Goal: Task Accomplishment & Management: Manage account settings

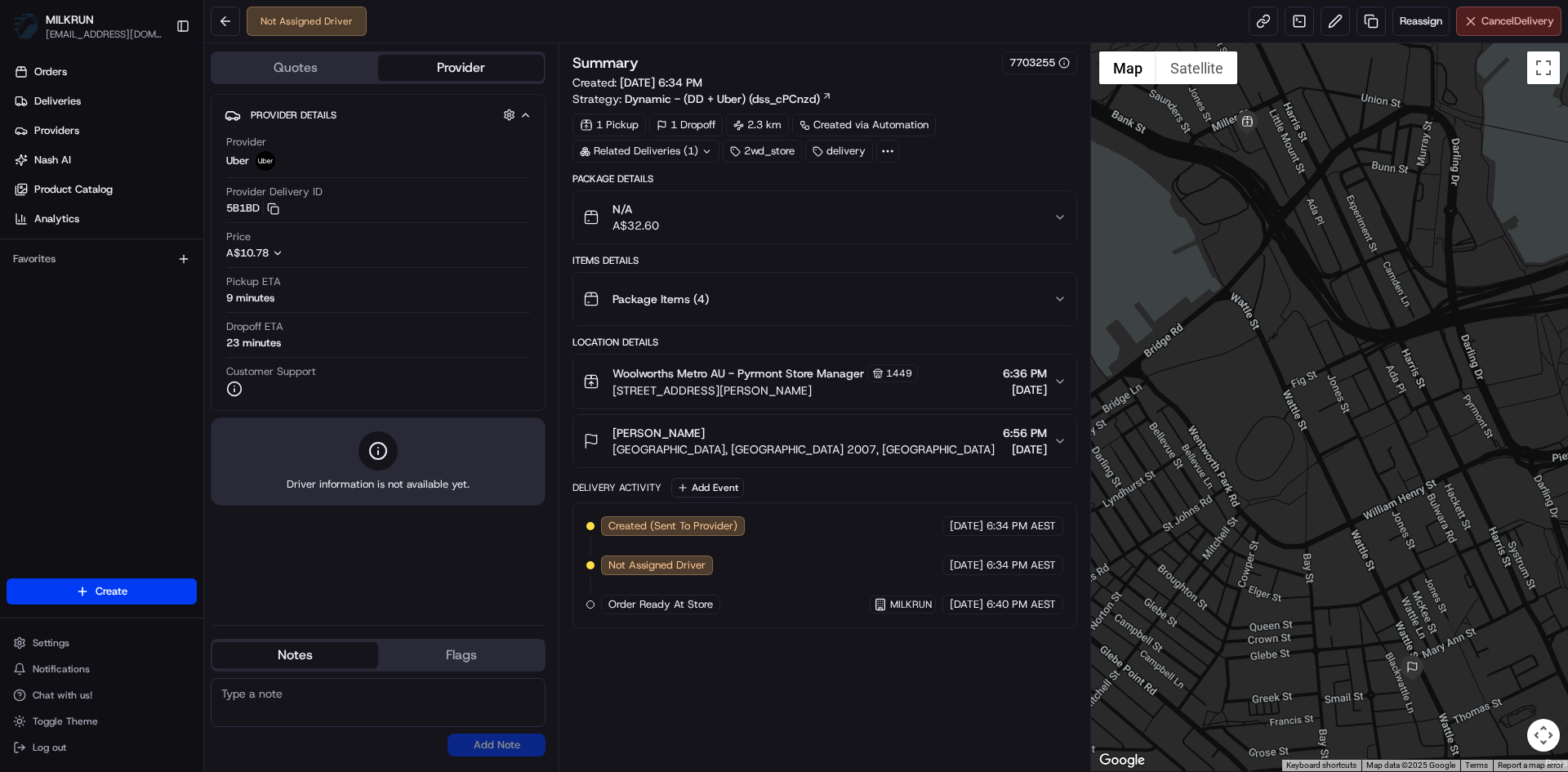
click at [1489, 14] on span "Cancel Delivery" at bounding box center [1518, 20] width 73 height 15
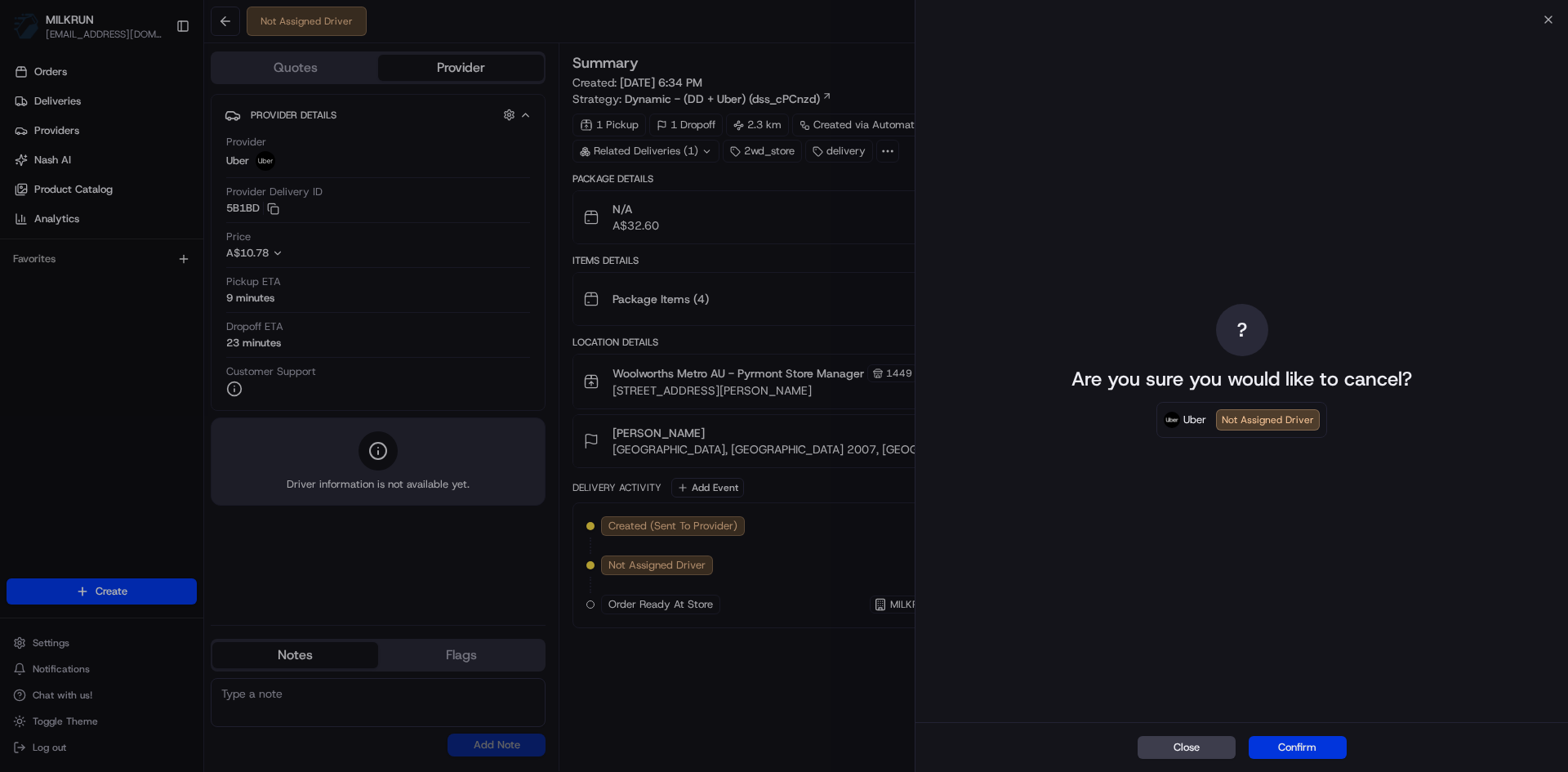
click at [1291, 740] on button "Confirm" at bounding box center [1297, 747] width 98 height 23
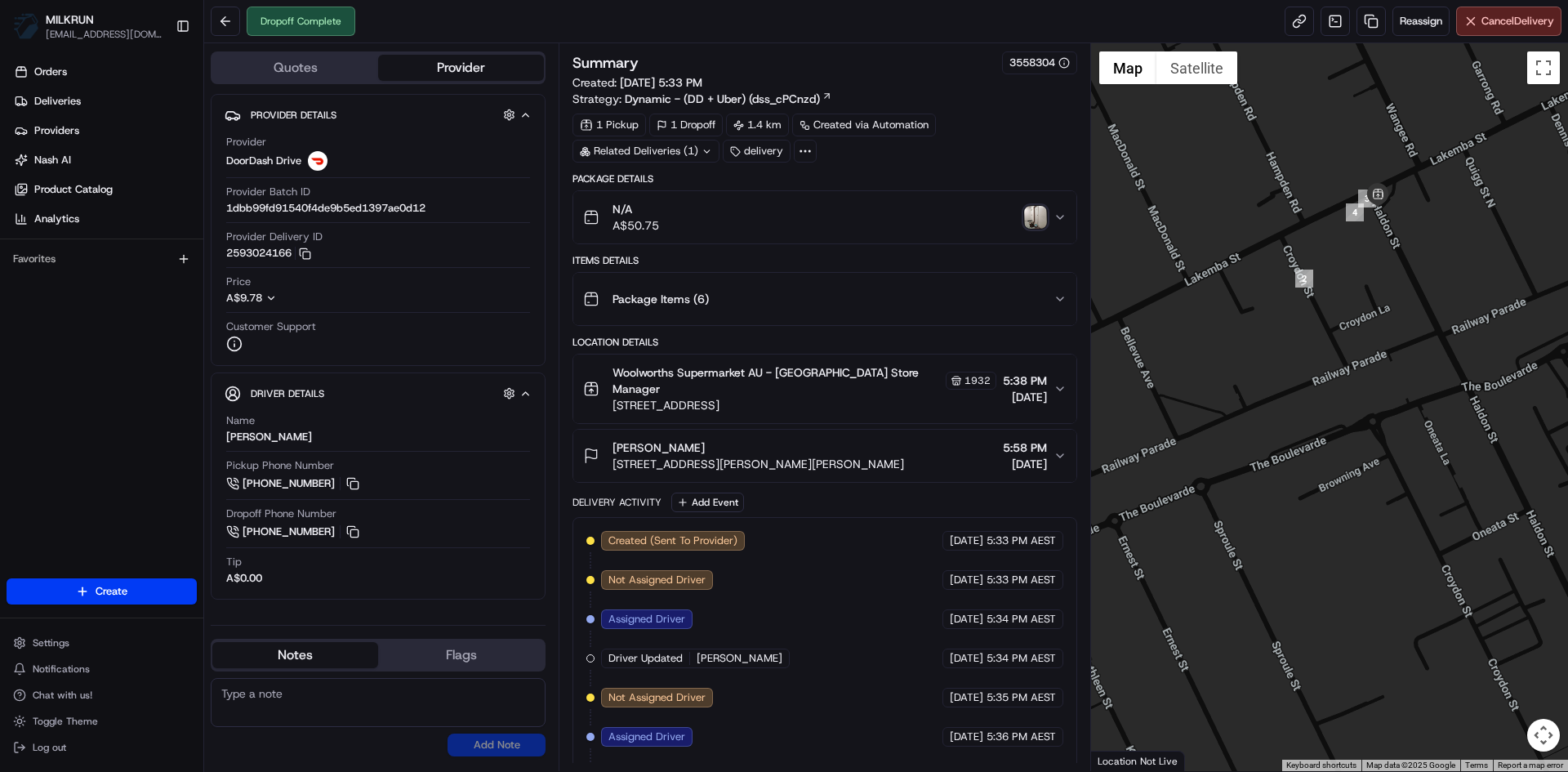
drag, startPoint x: 1438, startPoint y: 511, endPoint x: 1279, endPoint y: 640, distance: 204.7
click at [1279, 640] on div at bounding box center [1331, 407] width 478 height 728
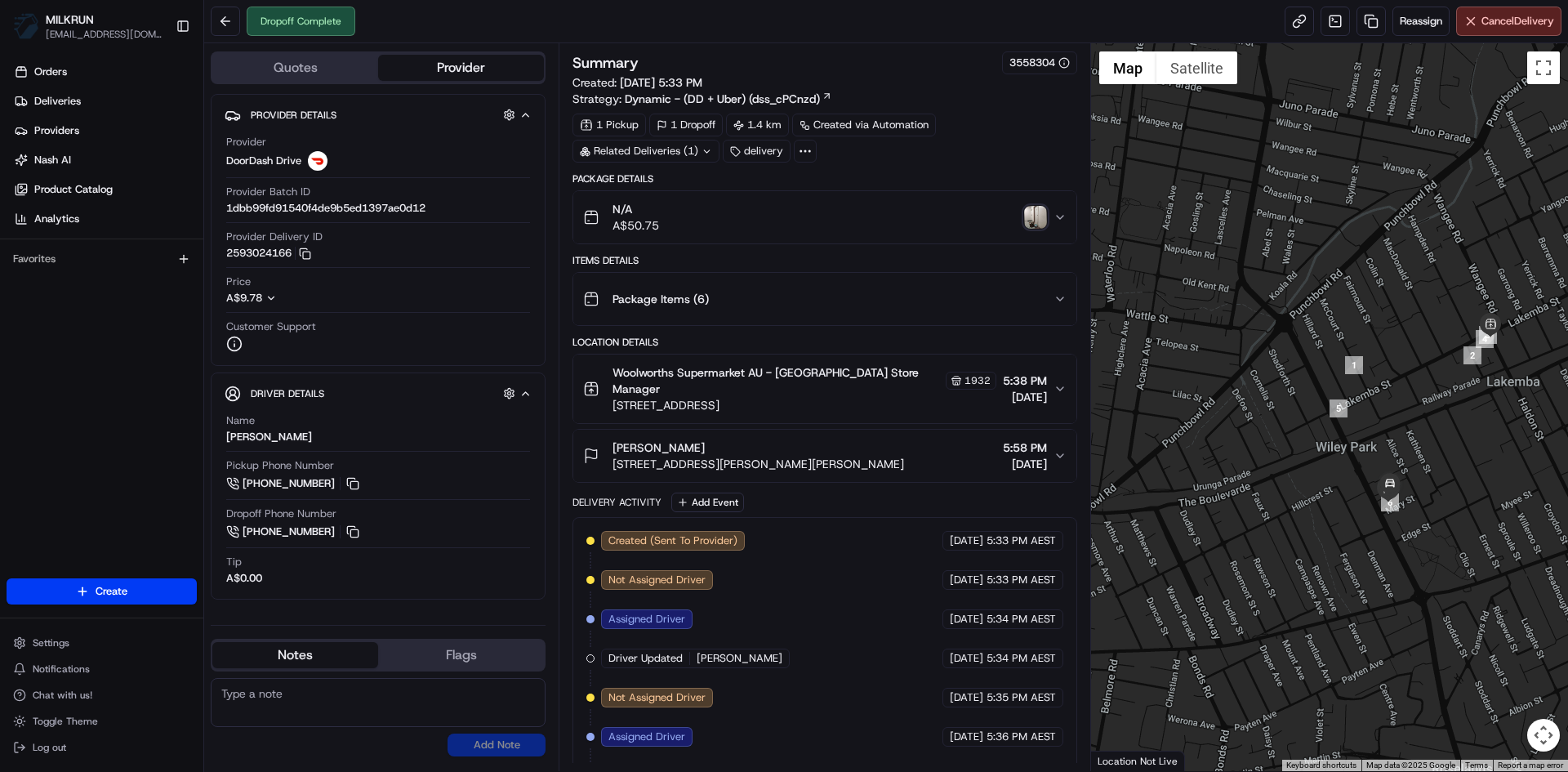
drag, startPoint x: 1300, startPoint y: 622, endPoint x: 1498, endPoint y: 497, distance: 234.2
click at [1498, 497] on div at bounding box center [1331, 407] width 478 height 728
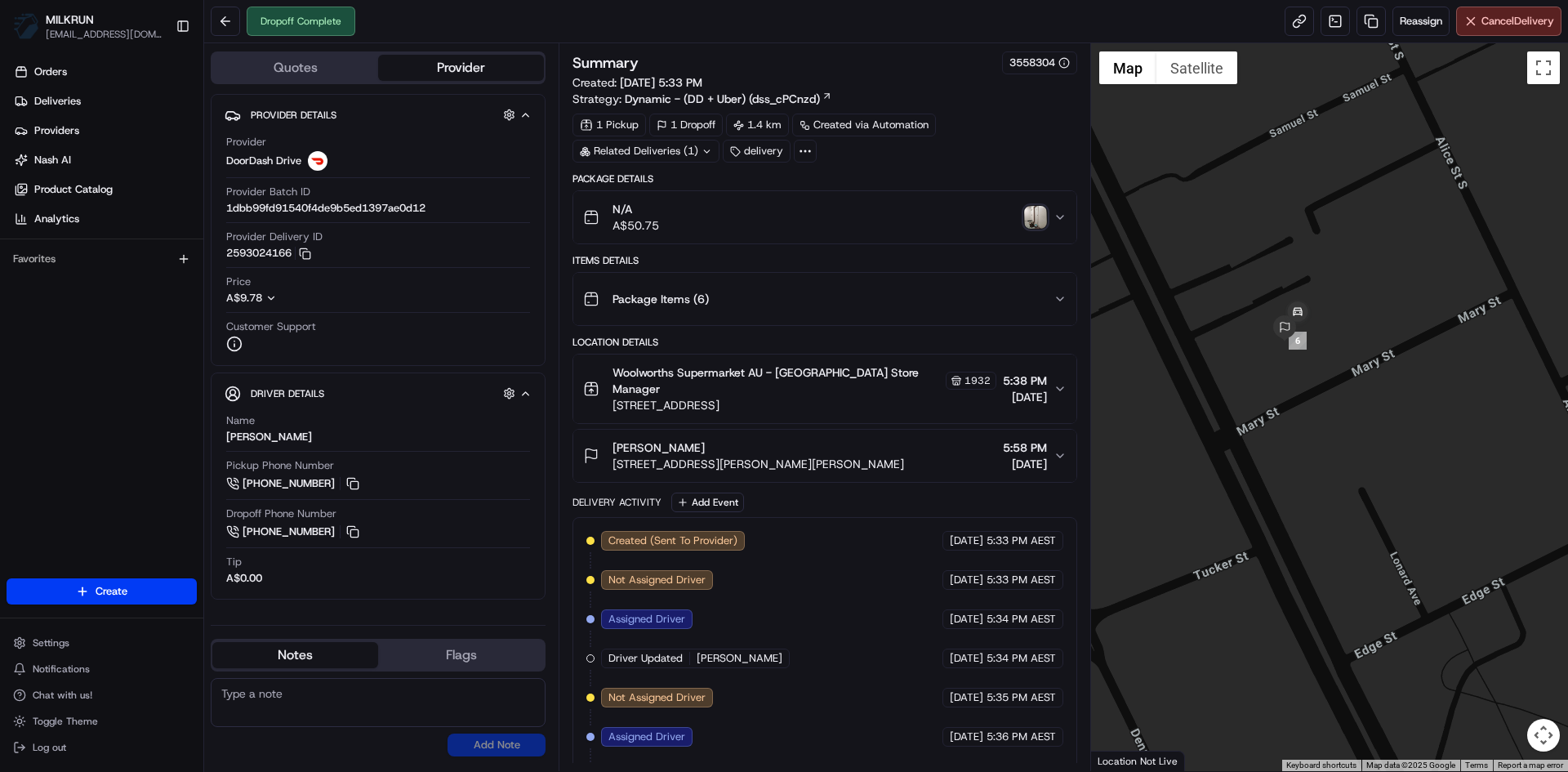
drag, startPoint x: 1373, startPoint y: 491, endPoint x: 1381, endPoint y: 466, distance: 26.2
click at [1381, 466] on div at bounding box center [1331, 407] width 478 height 728
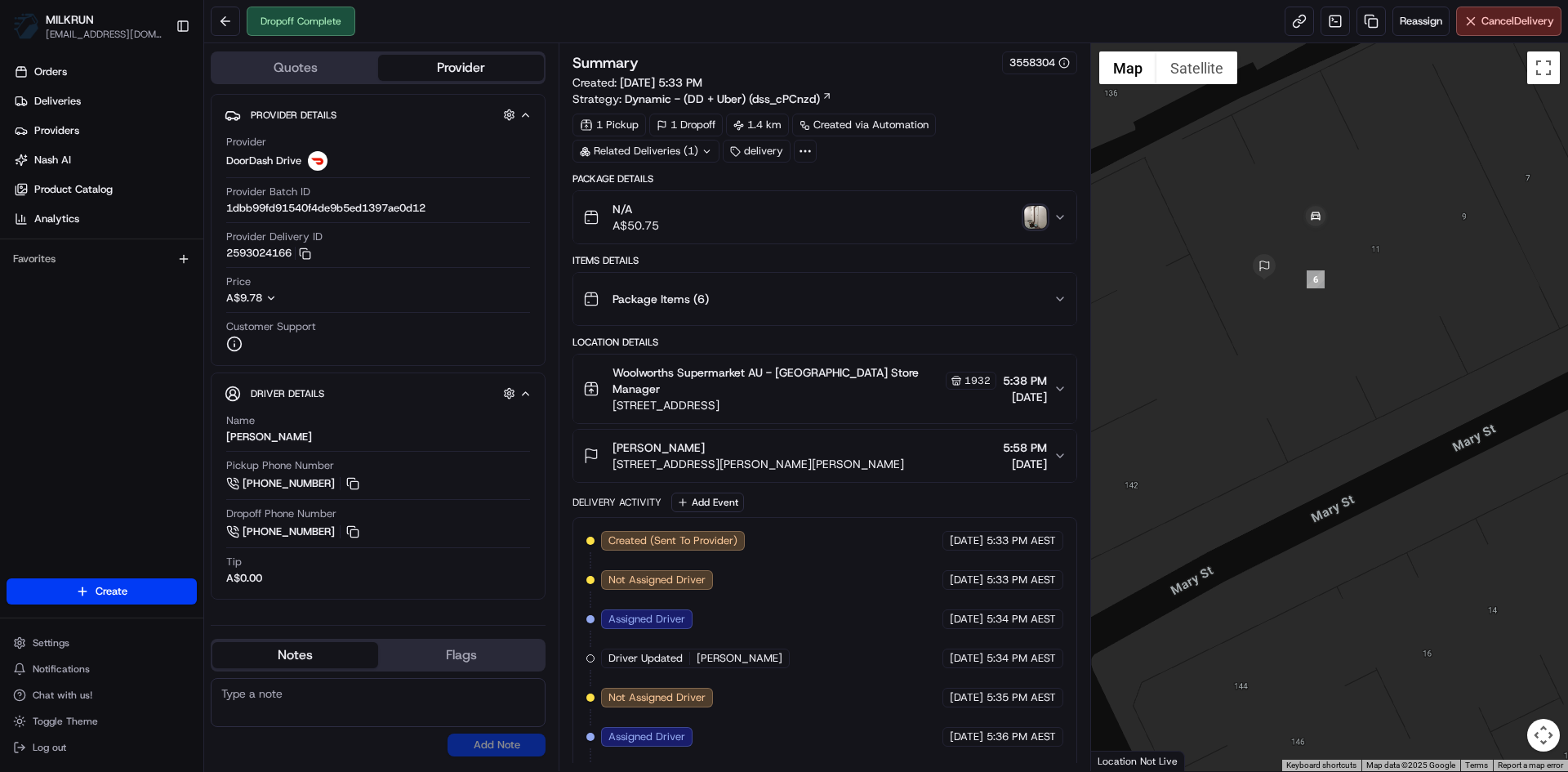
drag, startPoint x: 1276, startPoint y: 303, endPoint x: 1338, endPoint y: 372, distance: 92.8
click at [1338, 372] on div at bounding box center [1331, 407] width 478 height 728
